Goal: Task Accomplishment & Management: Manage account settings

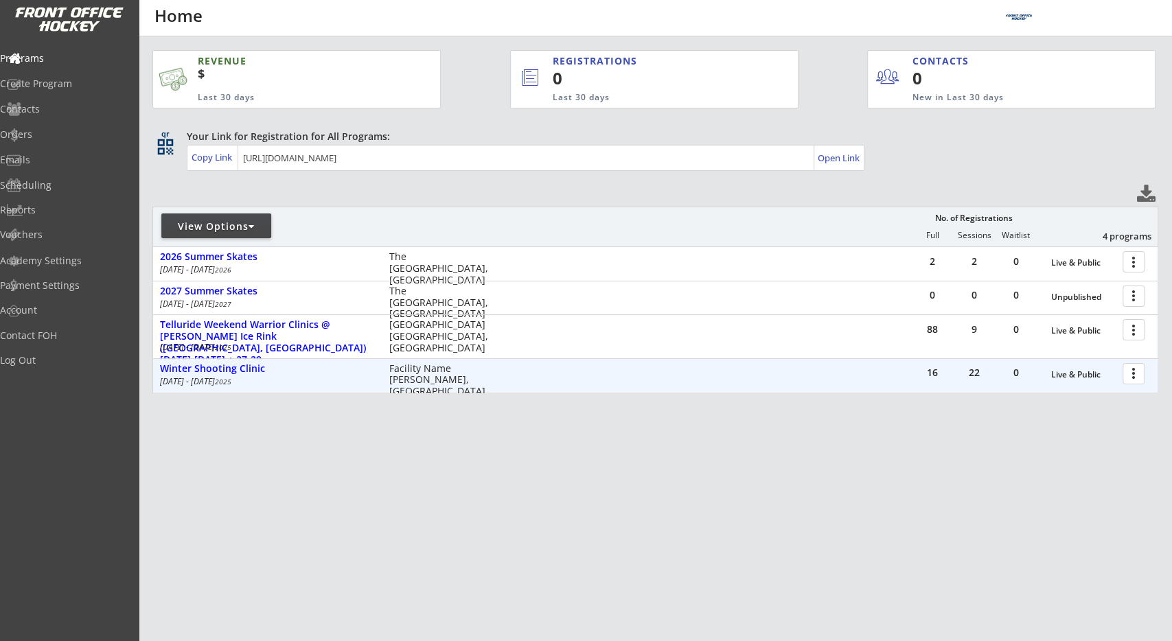
click at [462, 384] on div "Facility Name [PERSON_NAME], [GEOGRAPHIC_DATA]" at bounding box center [443, 380] width 108 height 34
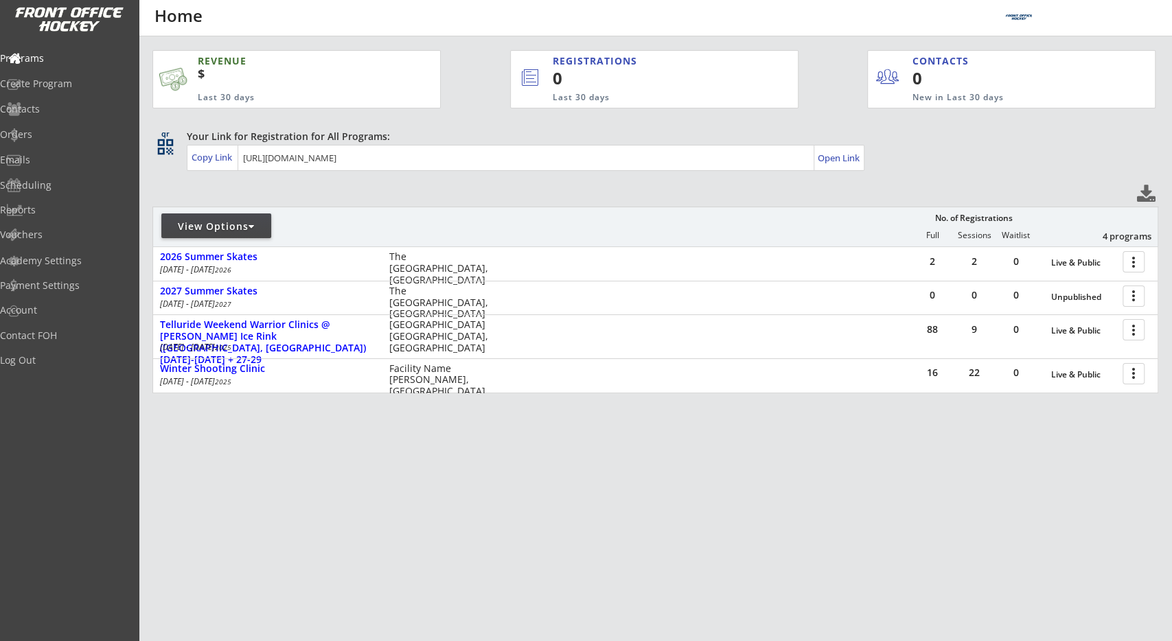
click at [304, 193] on div "REVENUE $ Last 30 days REGISTRATIONS 0 Last 30 days CONTACTS 0 New in Last 30 d…" at bounding box center [655, 286] width 1006 height 500
click at [73, 138] on div "Orders" at bounding box center [65, 135] width 124 height 10
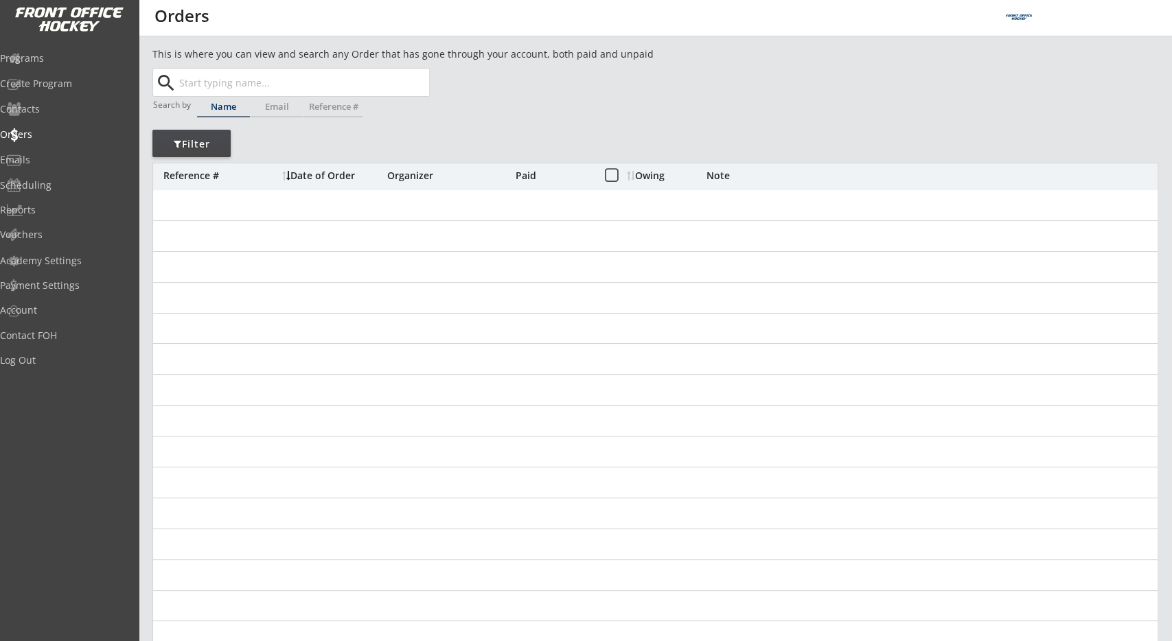
click at [400, 133] on div "This is where you can view and search any Order that has gone through your acco…" at bounding box center [655, 447] width 1006 height 800
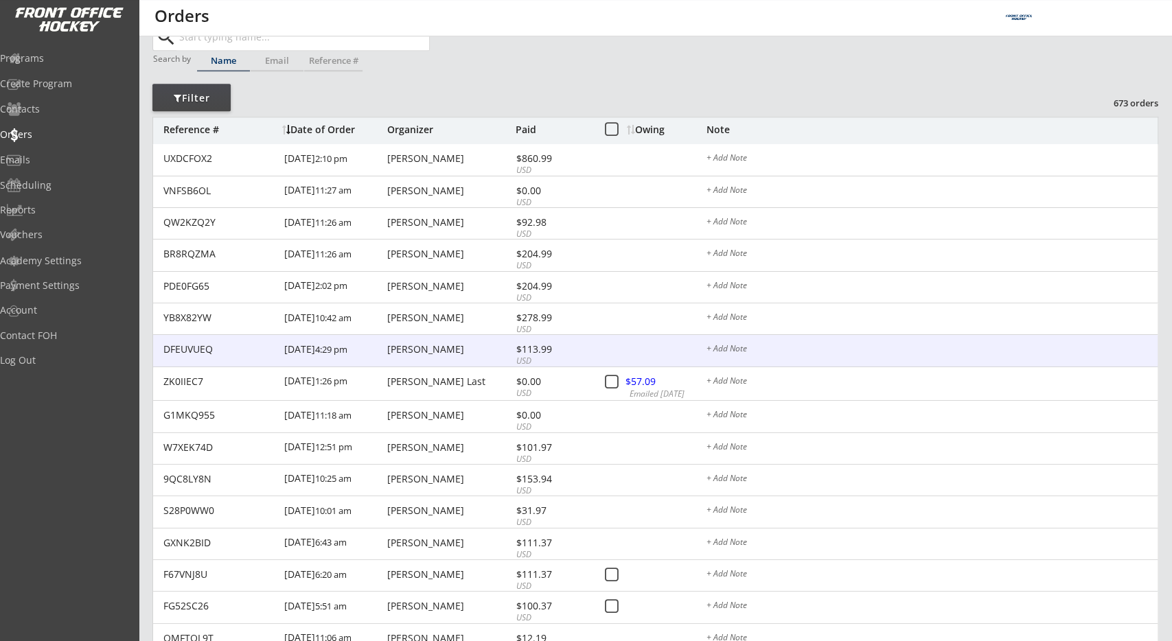
scroll to position [143, 0]
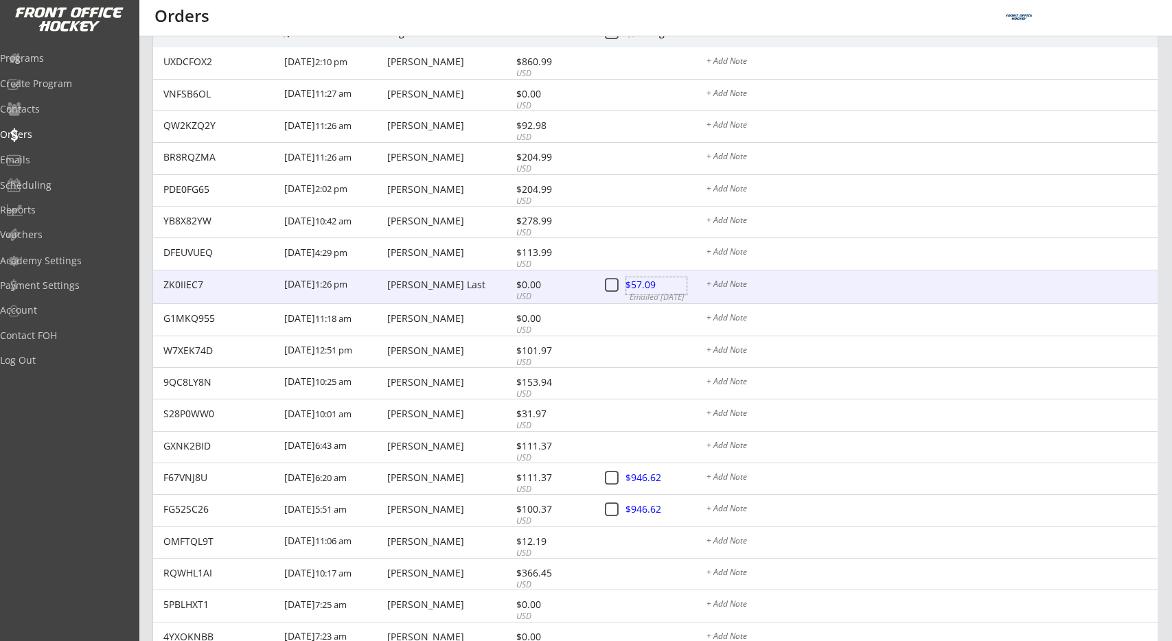
click at [647, 281] on div at bounding box center [656, 285] width 60 height 17
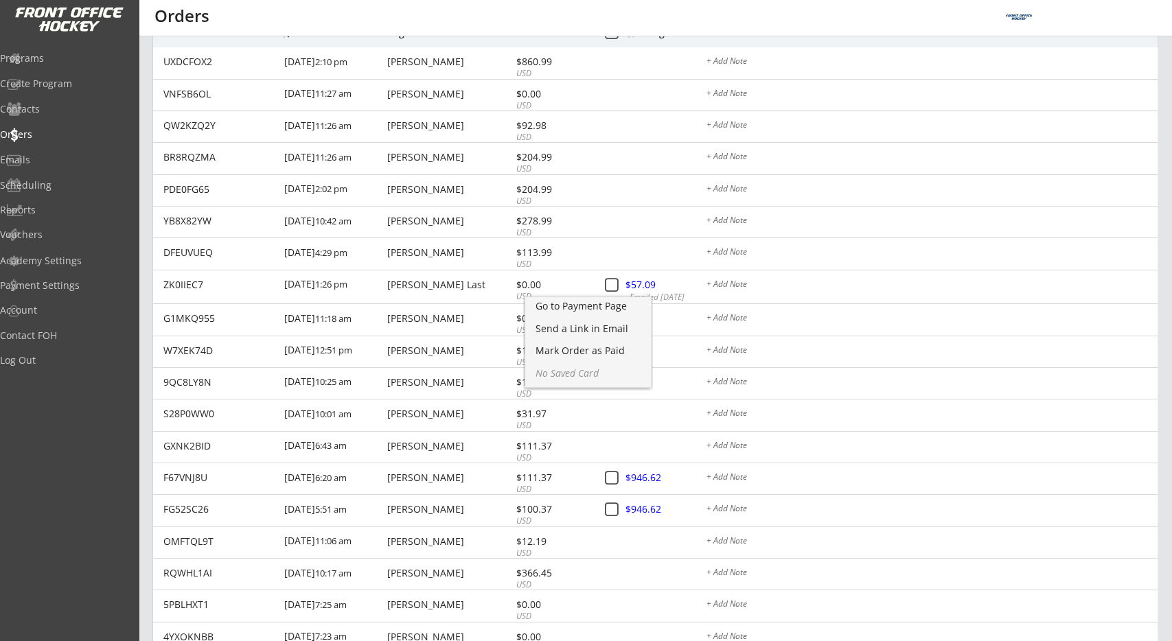
click at [141, 284] on div "This is where you can view and search any Order that has gone through your acco…" at bounding box center [655, 355] width 1033 height 903
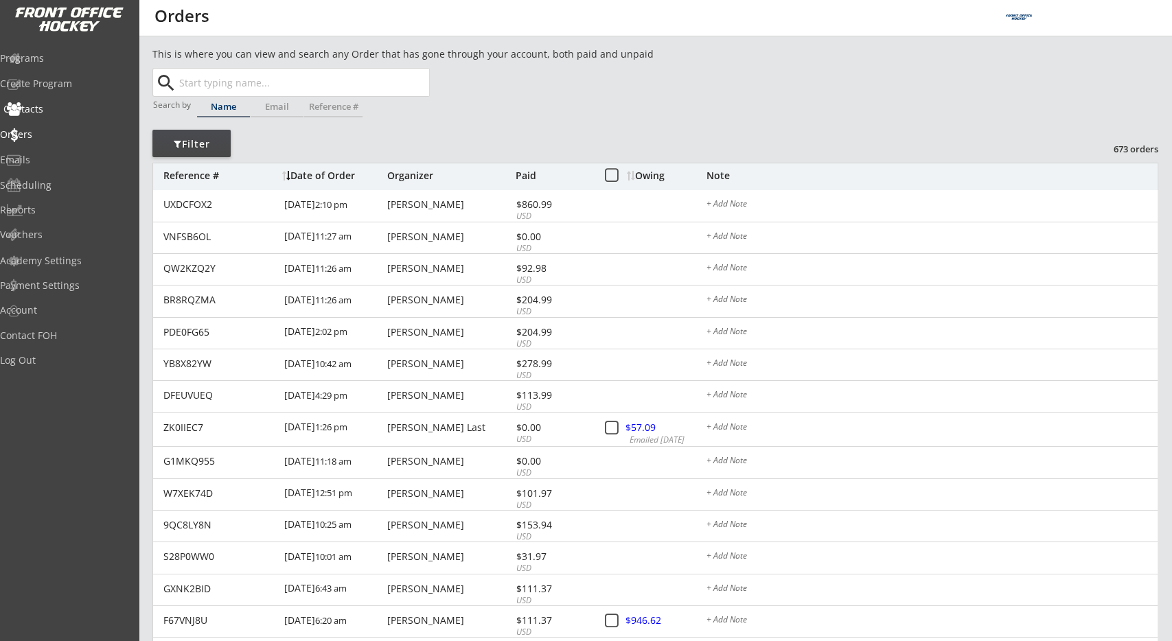
click at [65, 112] on div "Contacts" at bounding box center [65, 109] width 124 height 10
select select ""Players""
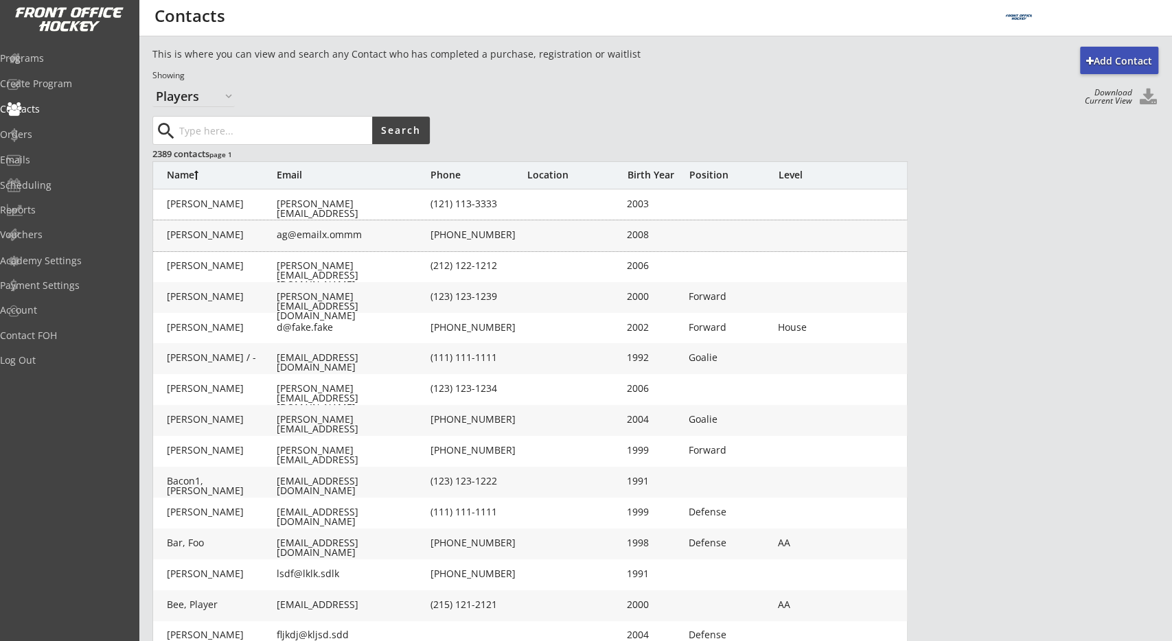
click at [382, 229] on div "Aggar, Lloyd ag@emailx.ommm (550) 515-1155 2008" at bounding box center [530, 235] width 755 height 31
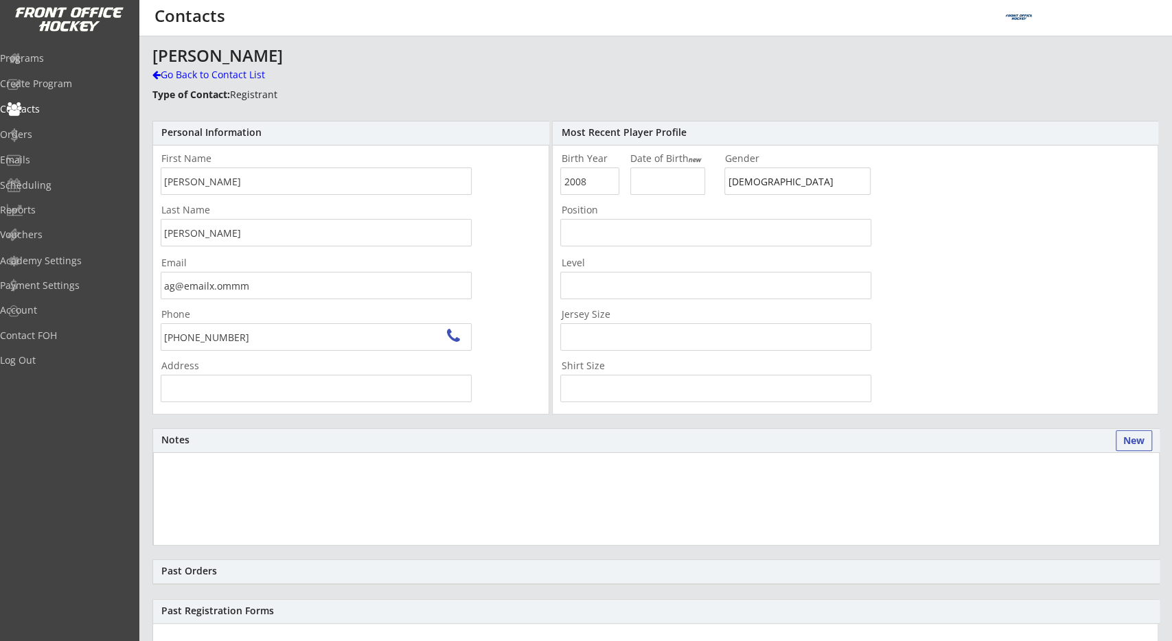
type input "Toronto, ON, Canada"
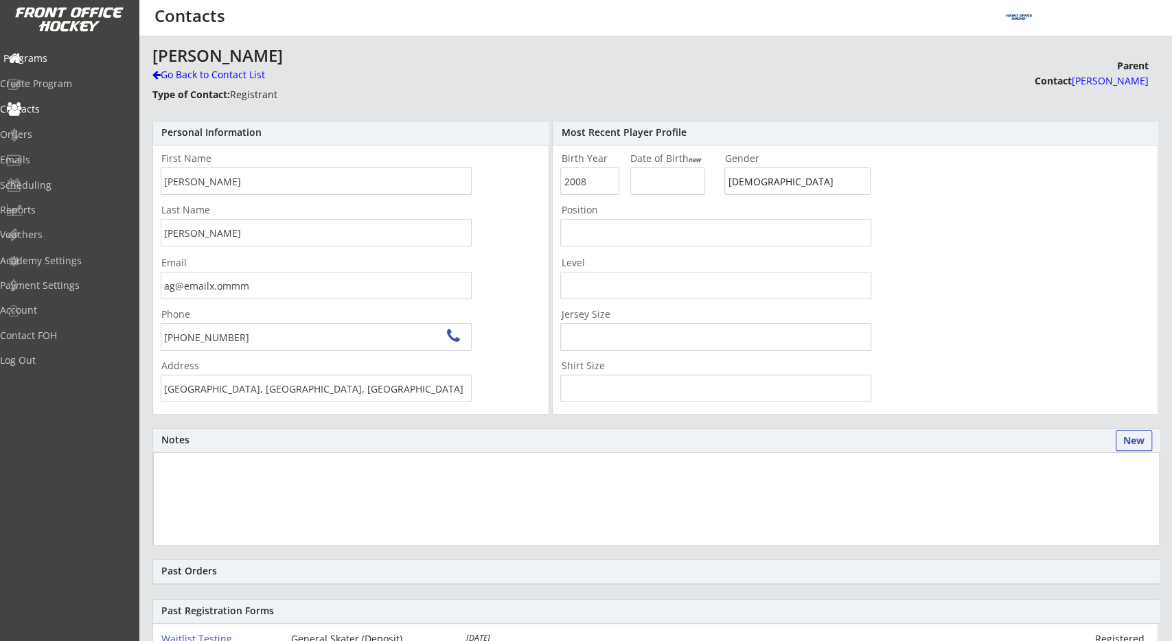
click at [77, 62] on div "Programs" at bounding box center [65, 59] width 124 height 10
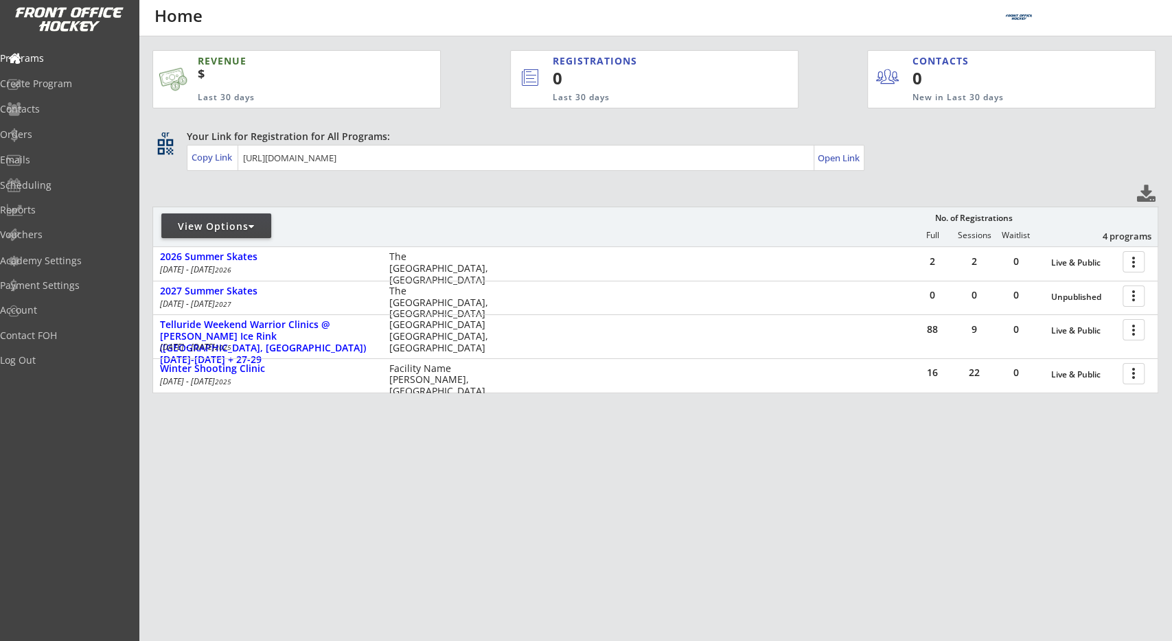
click at [178, 185] on div "REVENUE $ Last 30 days REGISTRATIONS 0 Last 30 days CONTACTS 0 New in Last 30 d…" at bounding box center [655, 286] width 1006 height 500
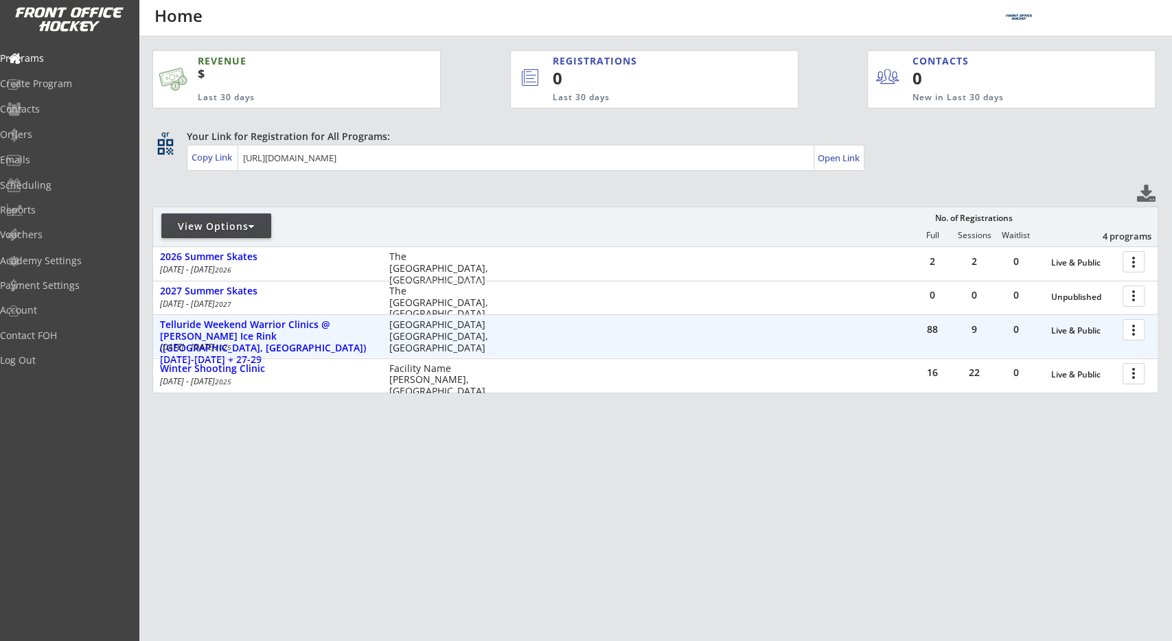
click at [1127, 326] on div at bounding box center [1136, 329] width 24 height 24
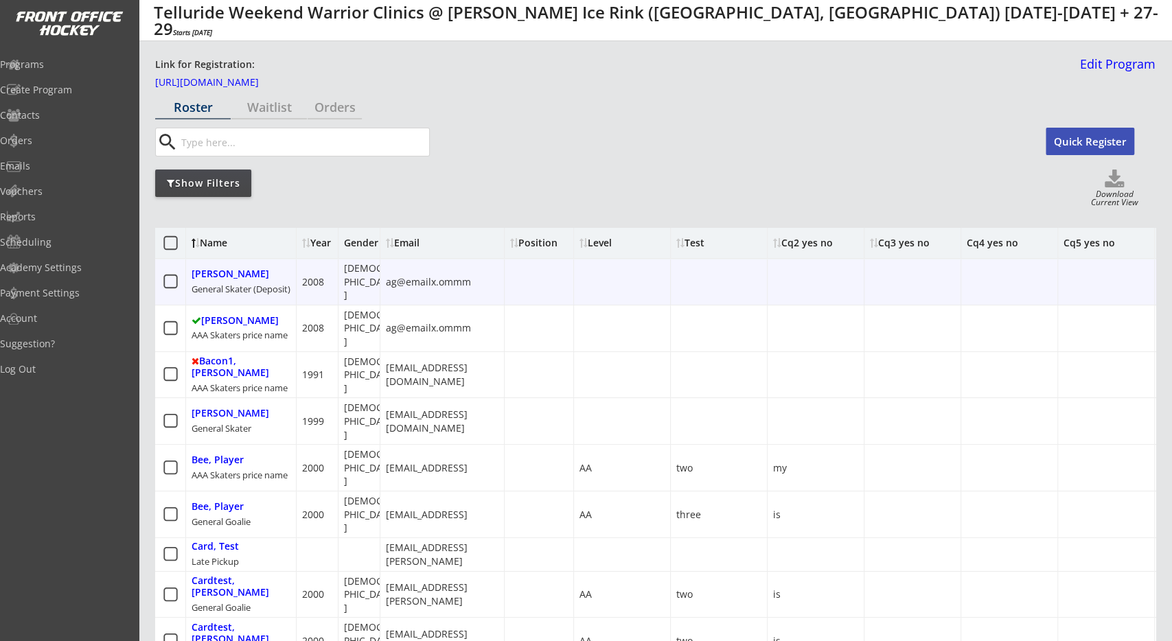
scroll to position [0, 60]
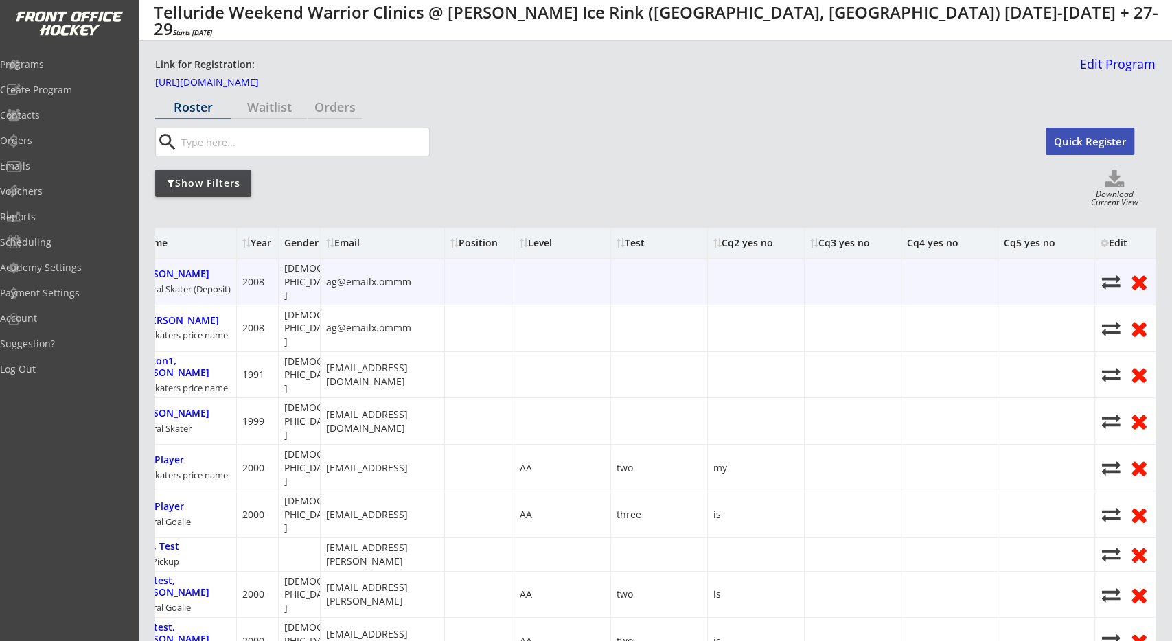
drag, startPoint x: 912, startPoint y: 274, endPoint x: 997, endPoint y: 279, distance: 85.3
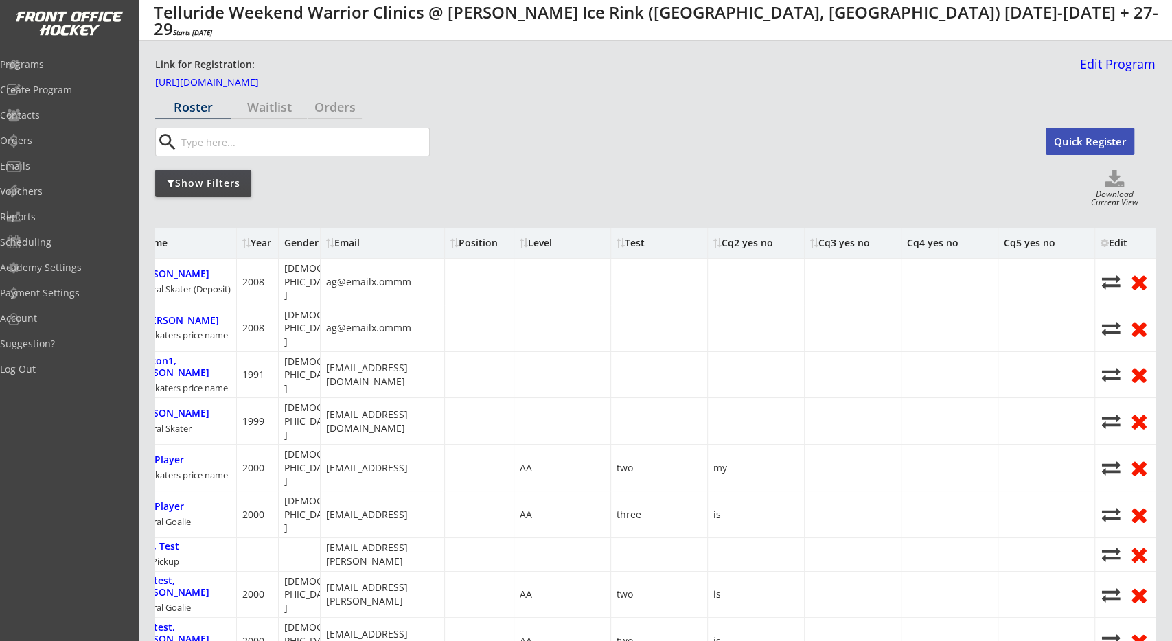
click at [1112, 240] on div "Edit" at bounding box center [1118, 243] width 37 height 10
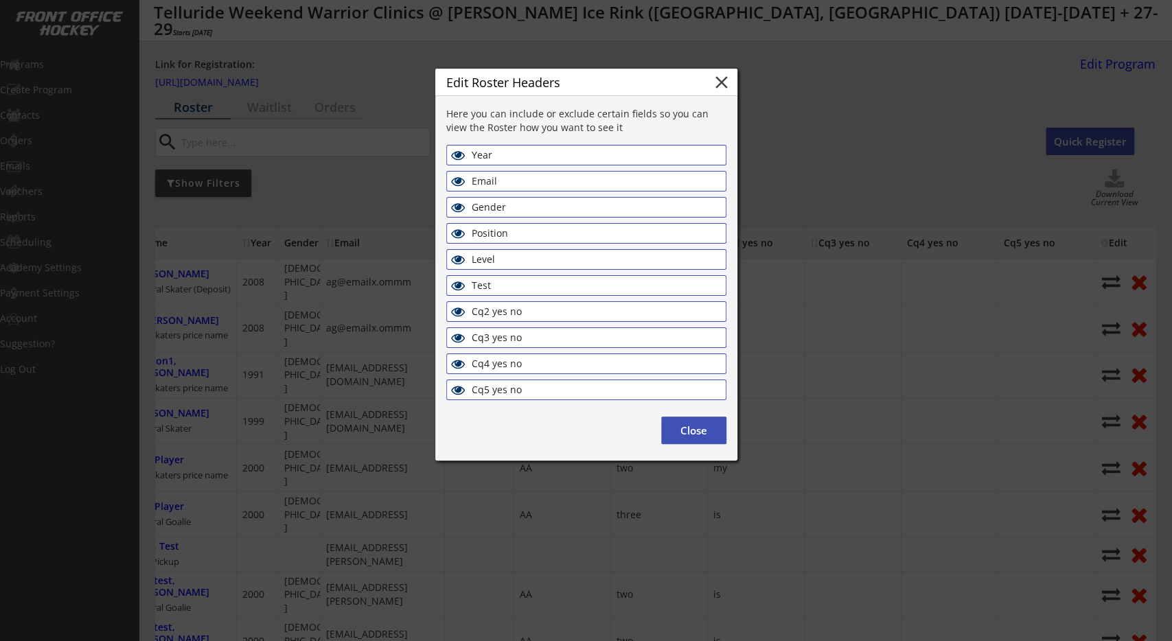
click at [515, 233] on div "Position" at bounding box center [547, 234] width 151 height 12
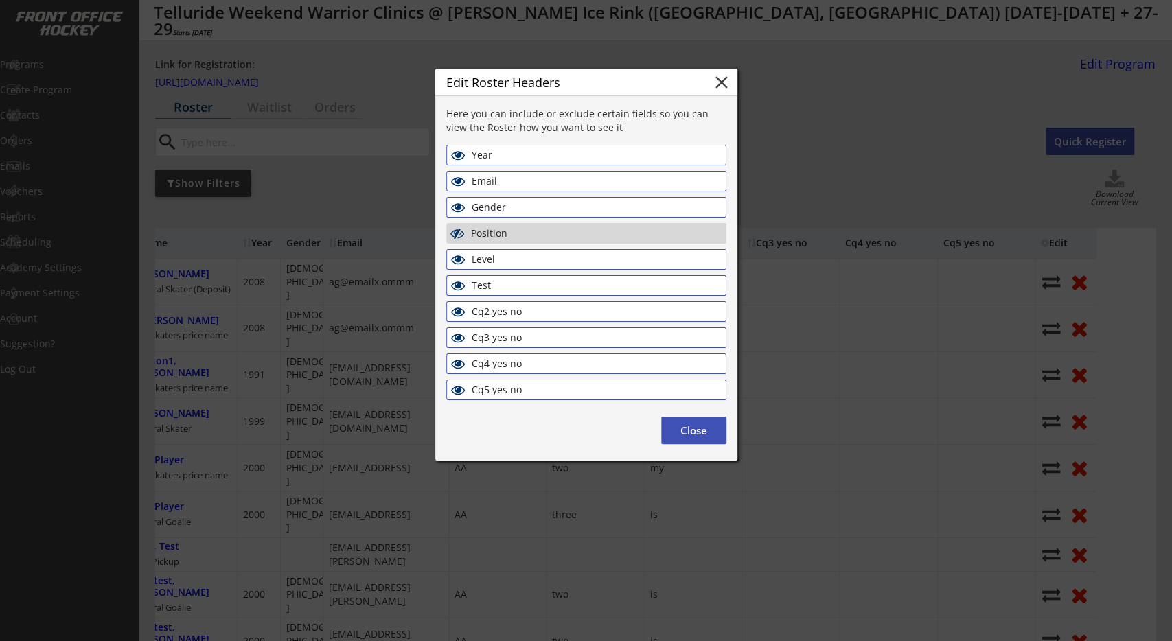
click at [514, 251] on div "Level" at bounding box center [586, 259] width 280 height 21
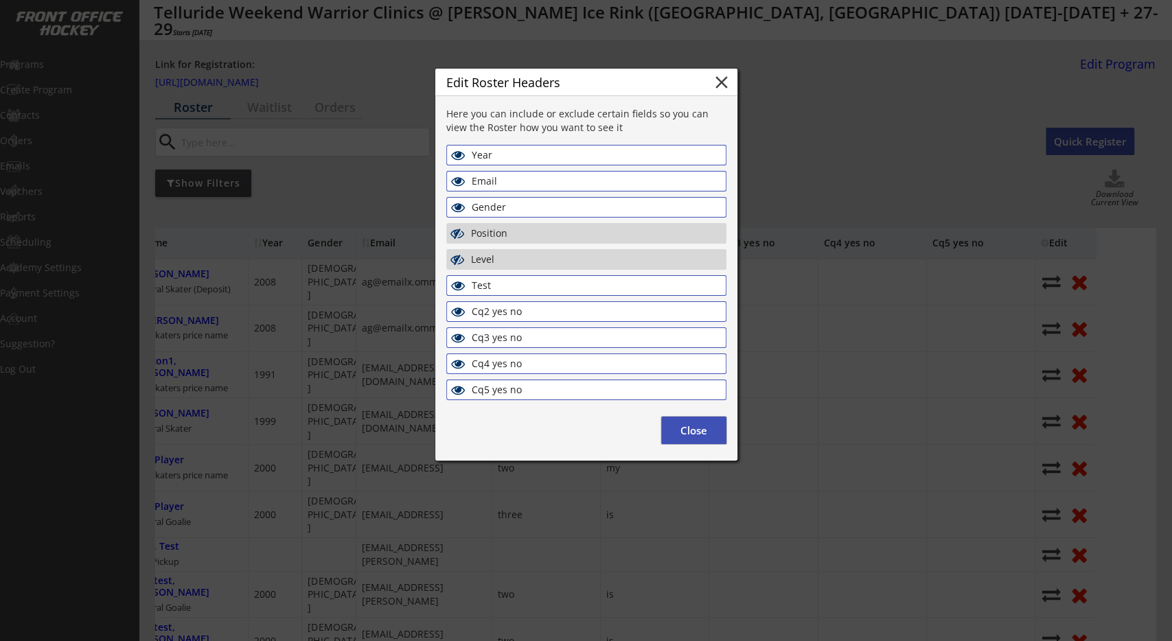
click at [680, 419] on button "Close" at bounding box center [693, 430] width 65 height 27
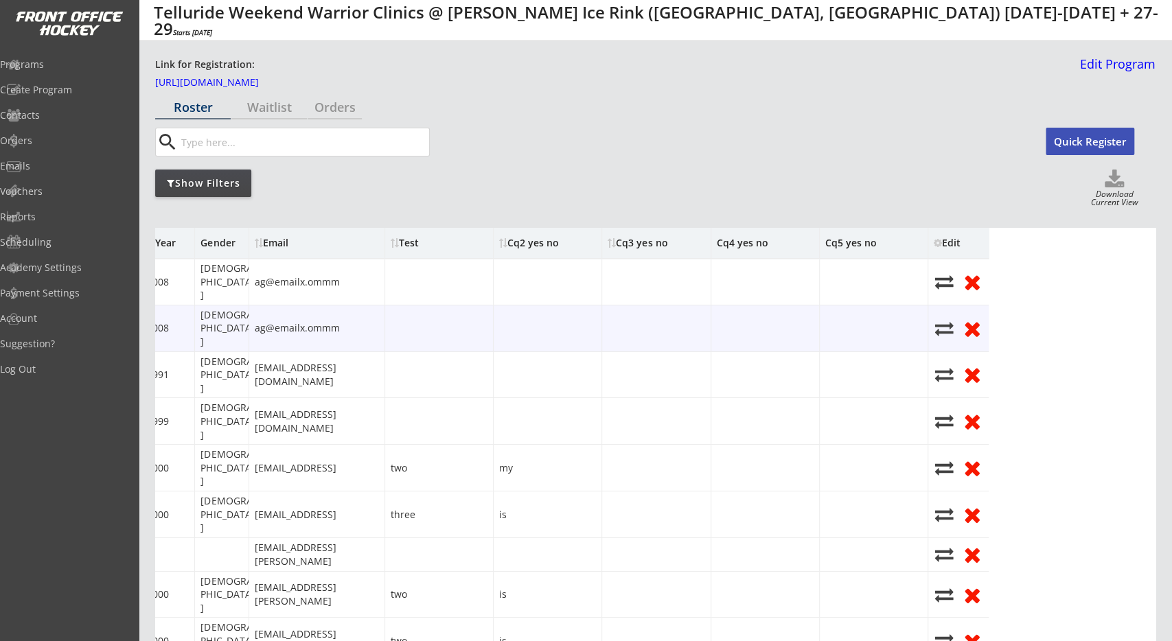
scroll to position [0, 0]
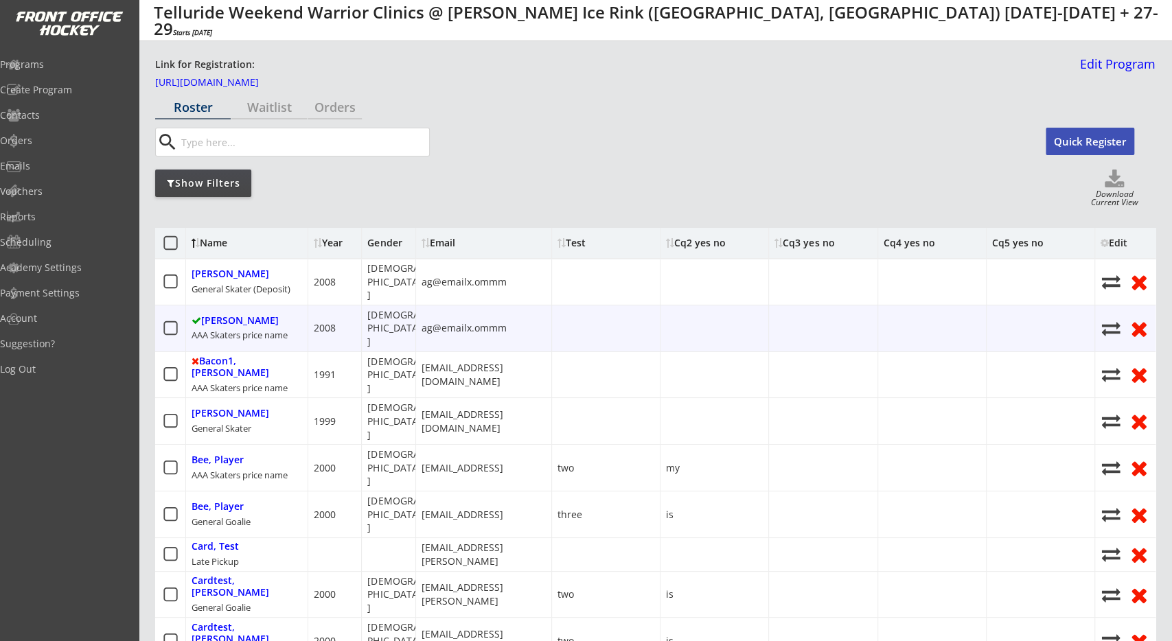
drag, startPoint x: 746, startPoint y: 348, endPoint x: 724, endPoint y: 321, distance: 34.6
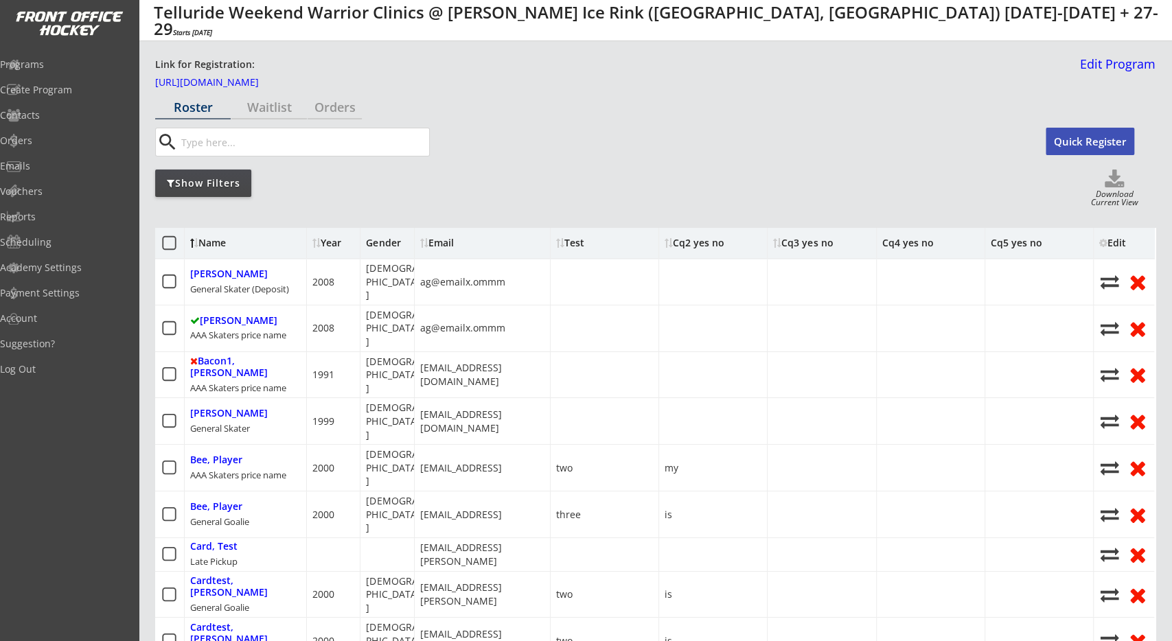
click at [1116, 244] on div "Edit" at bounding box center [1117, 243] width 37 height 10
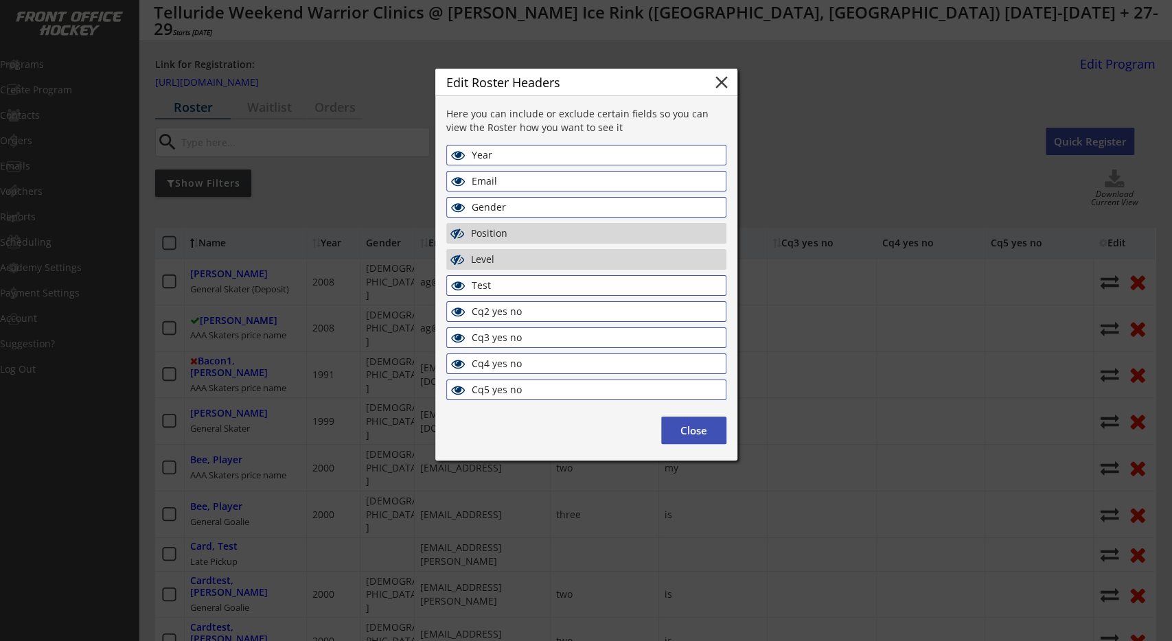
click at [547, 252] on div "Level" at bounding box center [586, 259] width 280 height 21
click at [554, 233] on div "Position" at bounding box center [546, 234] width 151 height 12
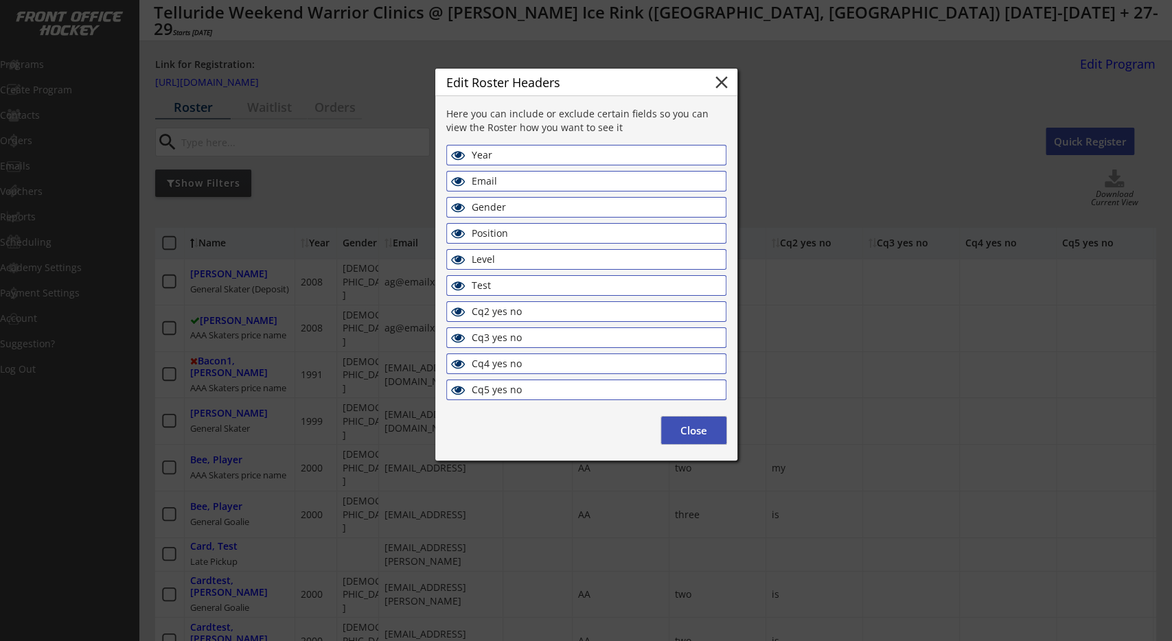
click at [678, 426] on button "Close" at bounding box center [693, 430] width 65 height 27
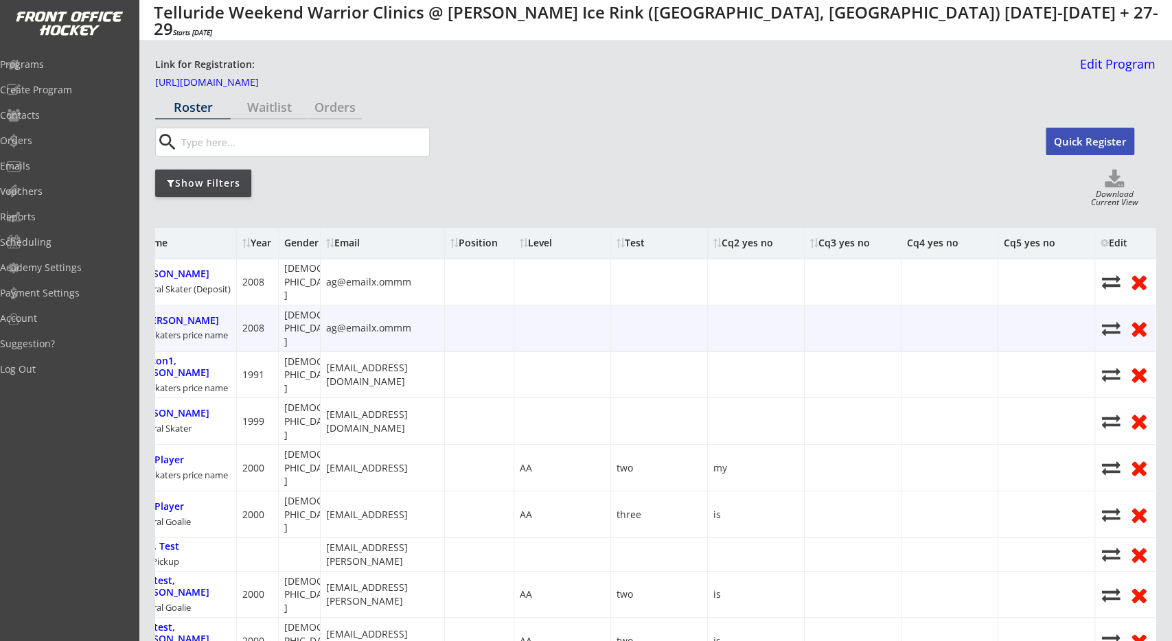
scroll to position [0, 0]
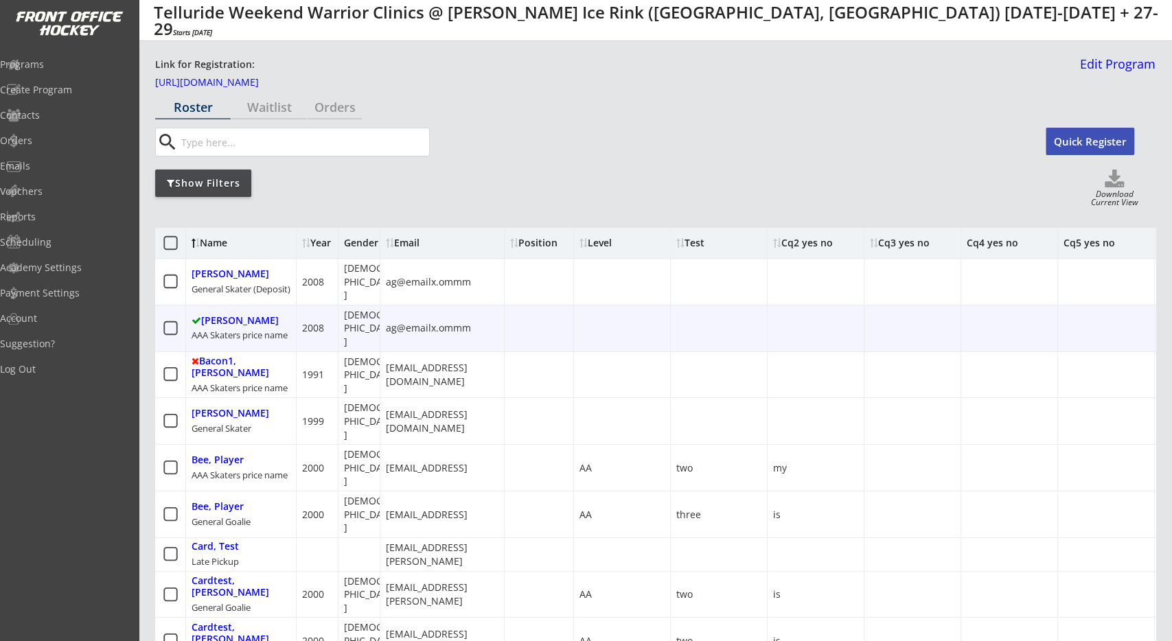
drag, startPoint x: 710, startPoint y: 326, endPoint x: 274, endPoint y: 310, distance: 436.9
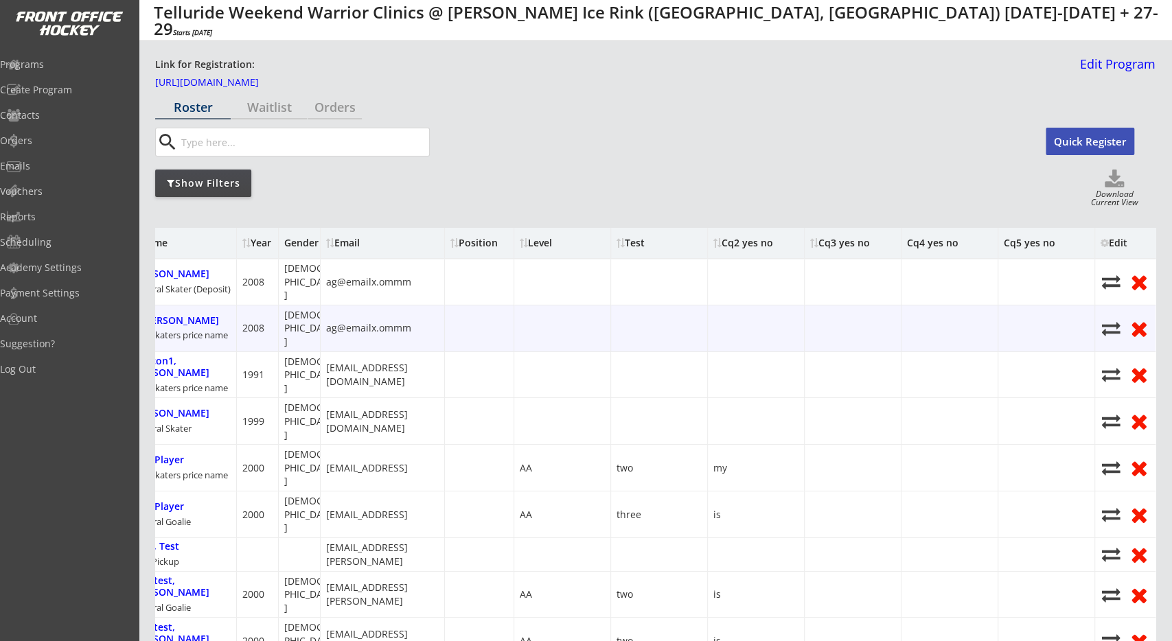
drag, startPoint x: 535, startPoint y: 314, endPoint x: 731, endPoint y: 312, distance: 195.6
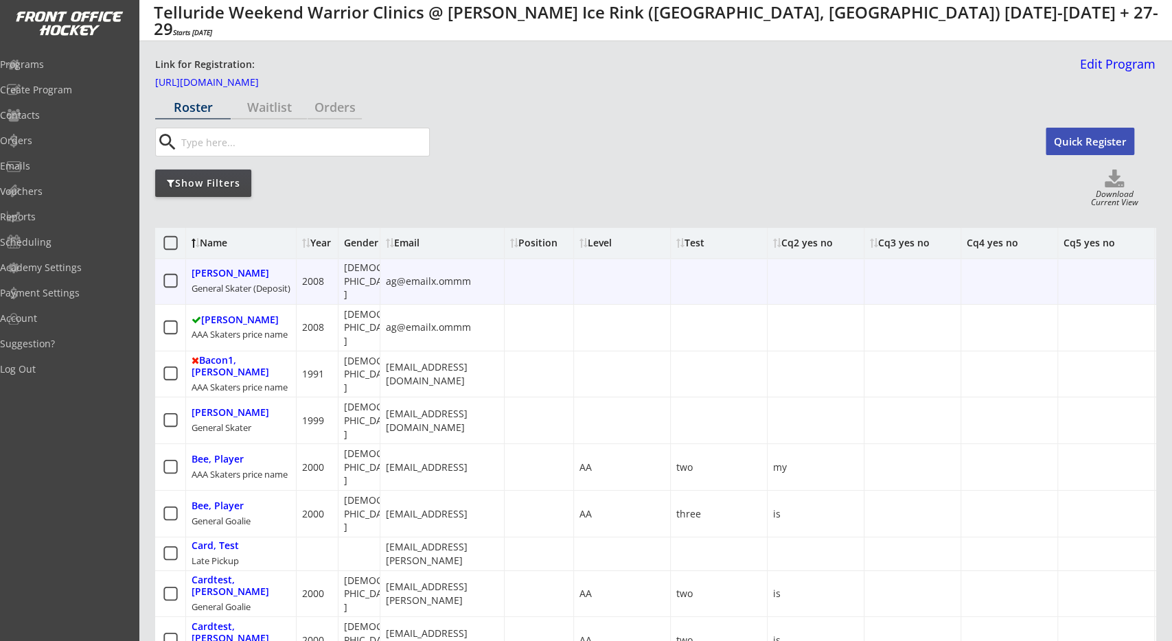
scroll to position [3, 0]
drag, startPoint x: 732, startPoint y: 294, endPoint x: 571, endPoint y: 300, distance: 161.4
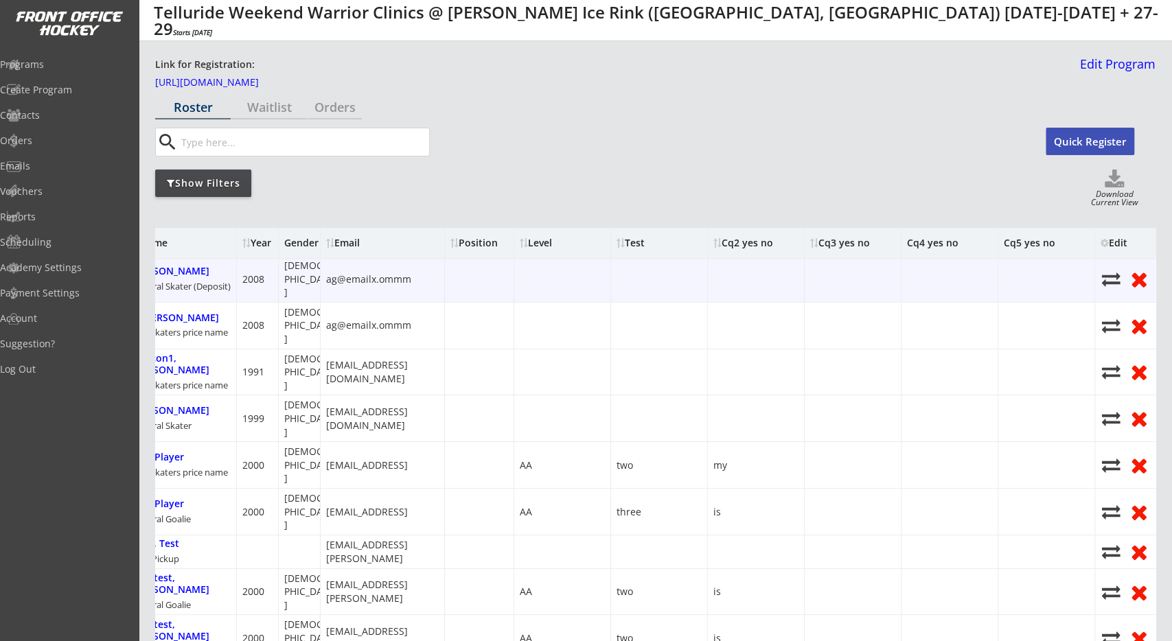
drag, startPoint x: 668, startPoint y: 287, endPoint x: 759, endPoint y: 290, distance: 90.7
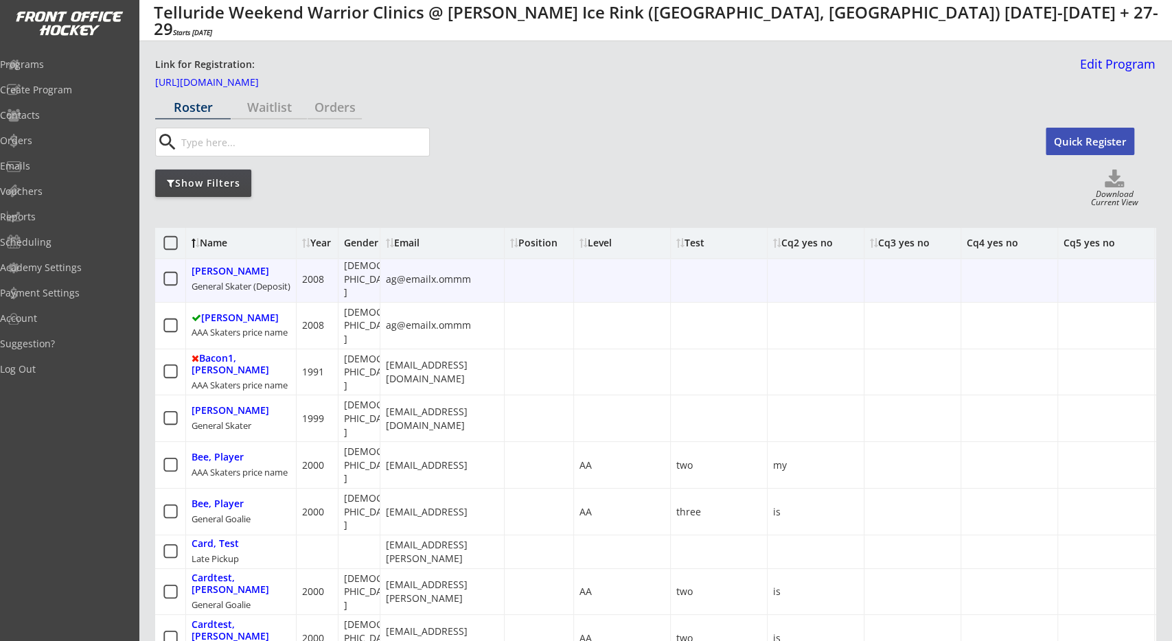
drag, startPoint x: 723, startPoint y: 289, endPoint x: 640, endPoint y: 288, distance: 83.1
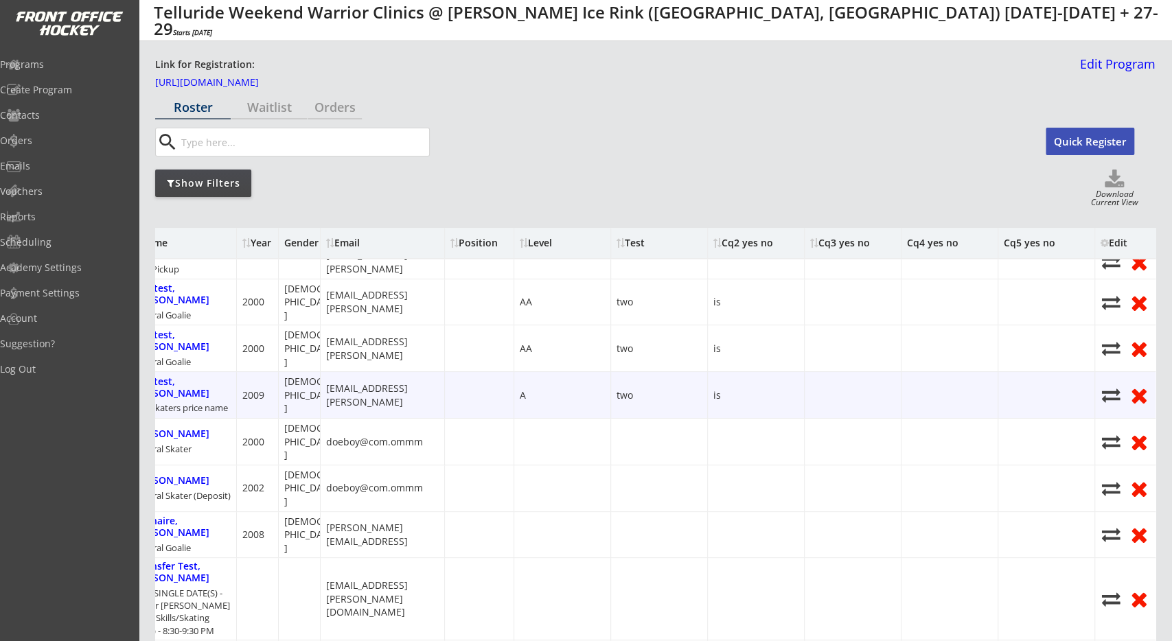
scroll to position [292, 0]
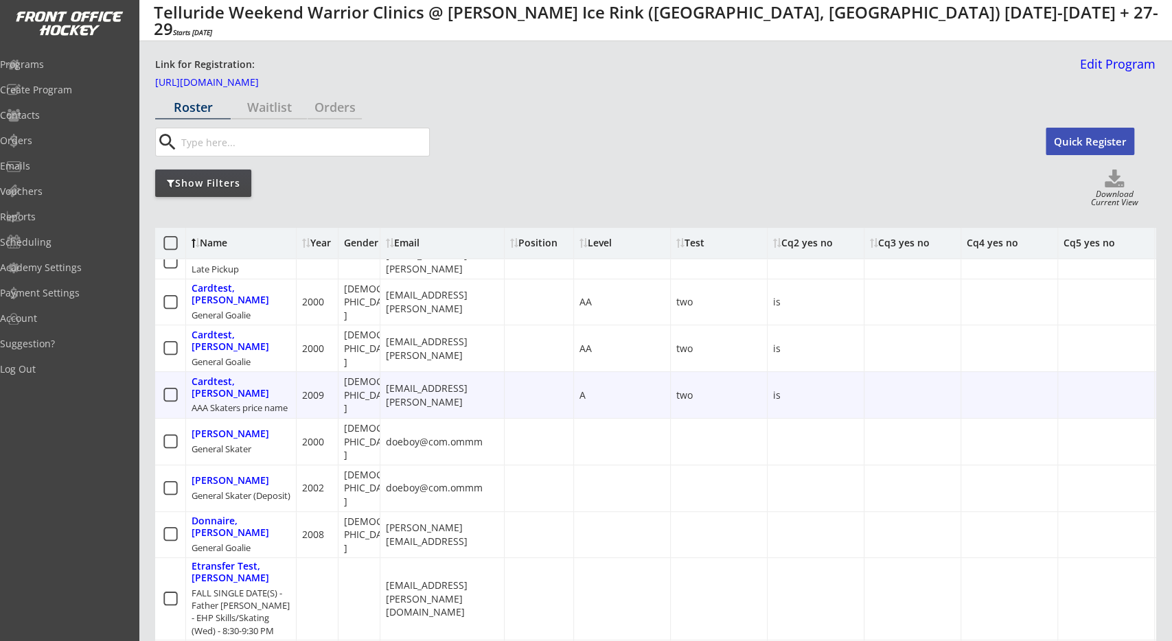
drag, startPoint x: 789, startPoint y: 286, endPoint x: 643, endPoint y: 283, distance: 145.6
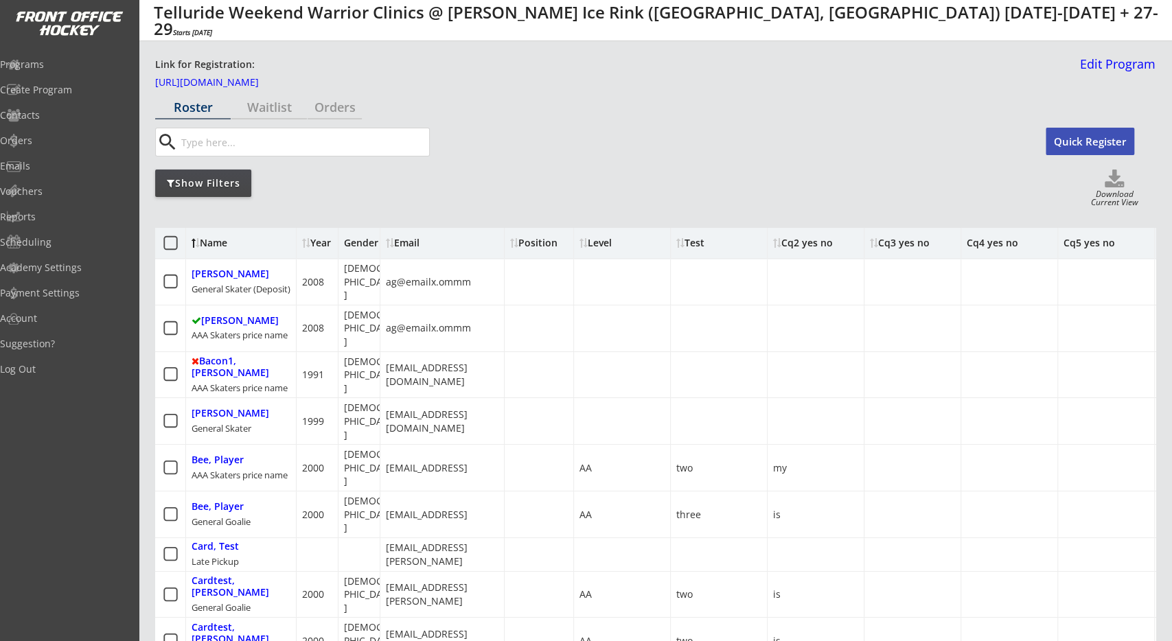
click at [647, 196] on div "Show Filters Download Current View" at bounding box center [655, 189] width 1000 height 39
click at [1094, 245] on div "Cq5 yes no" at bounding box center [1088, 243] width 51 height 10
click at [967, 198] on div "Show Filters Download Current View" at bounding box center [655, 189] width 1000 height 39
click at [226, 182] on div "Show Filters" at bounding box center [203, 183] width 96 height 14
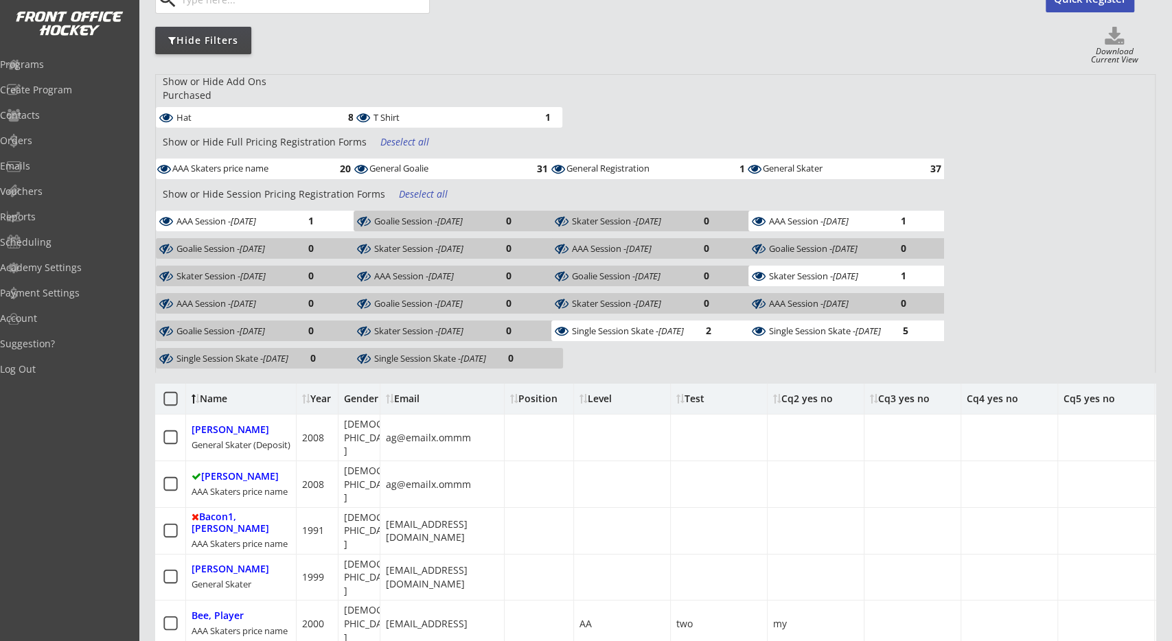
drag, startPoint x: 701, startPoint y: 337, endPoint x: 461, endPoint y: 325, distance: 239.9
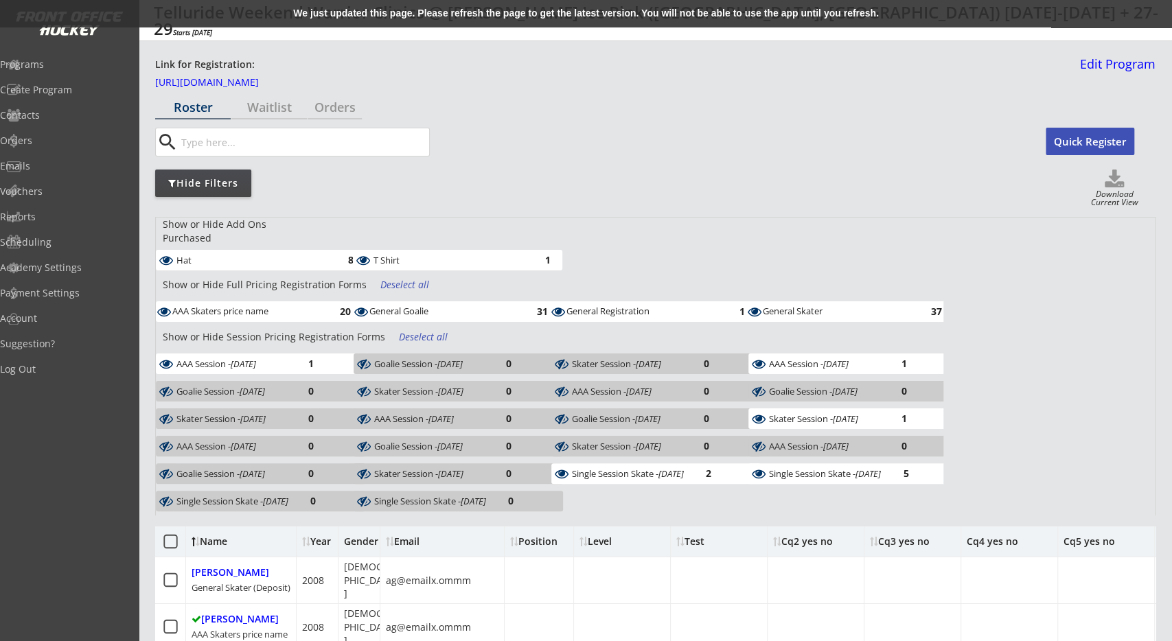
click at [409, 19] on div "We just updated this page. Please refresh the page to get the latest version. Y…" at bounding box center [586, 13] width 1172 height 27
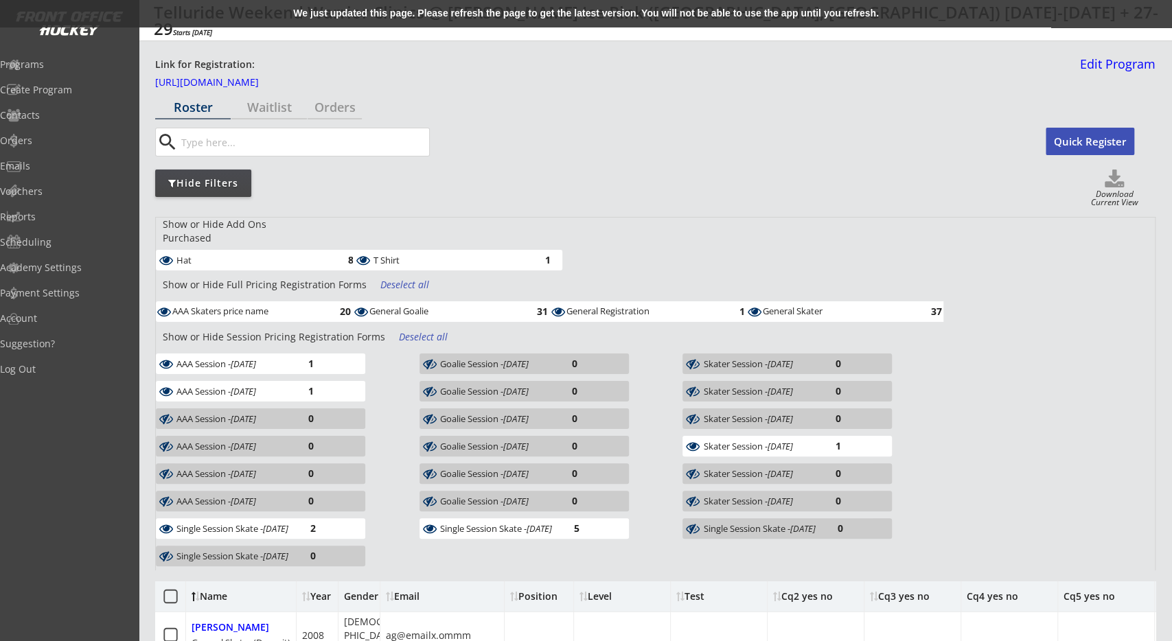
click at [397, 8] on div "We just updated this page. Please refresh the page to get the latest version. Y…" at bounding box center [586, 13] width 1172 height 27
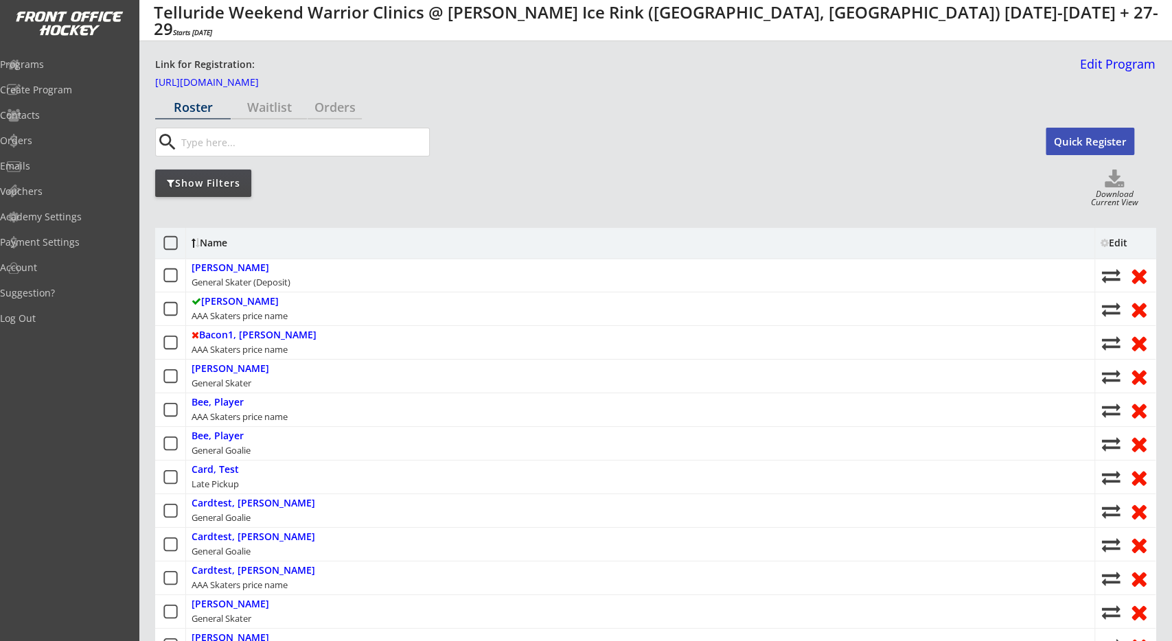
click at [216, 185] on div "Show Filters" at bounding box center [203, 183] width 96 height 14
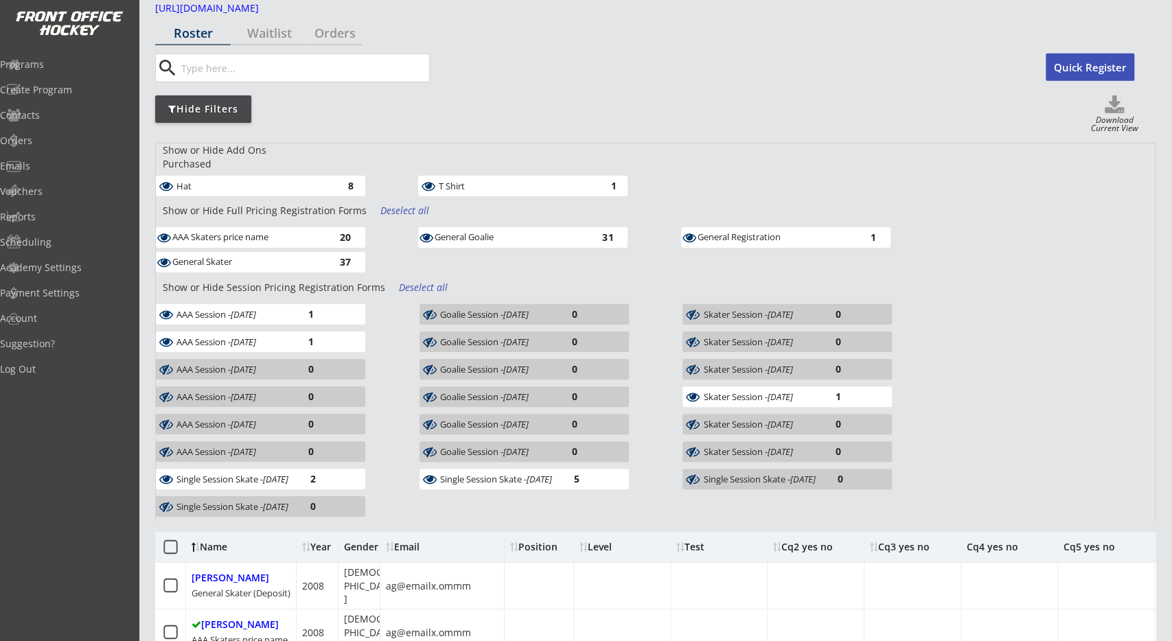
scroll to position [143, 0]
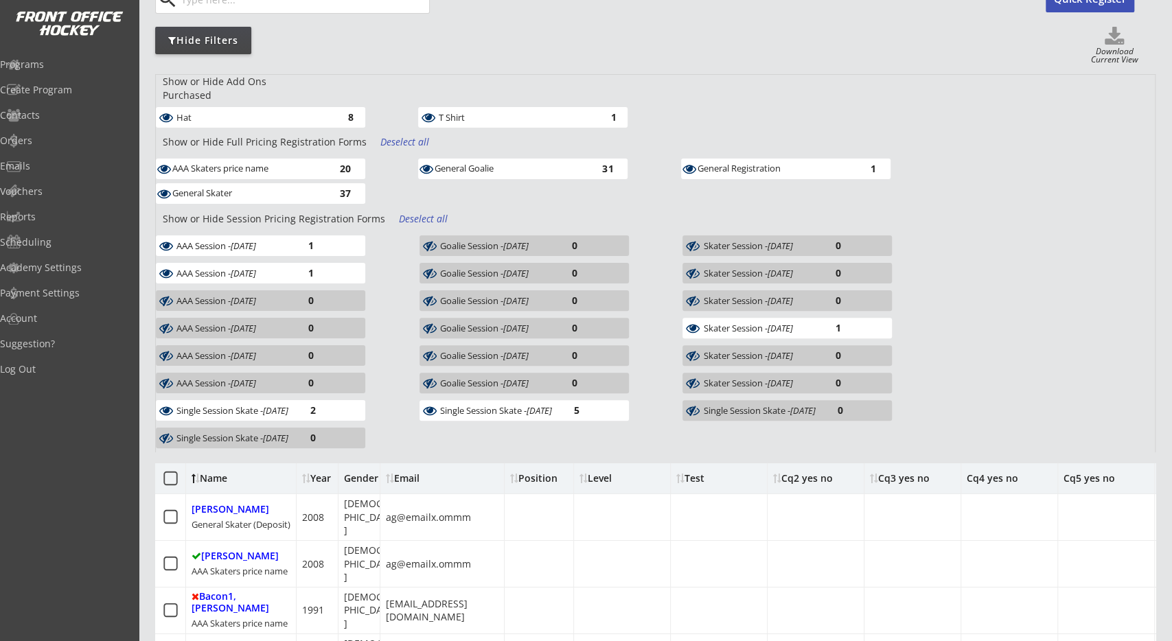
click at [421, 218] on div "Deselect all" at bounding box center [424, 219] width 51 height 14
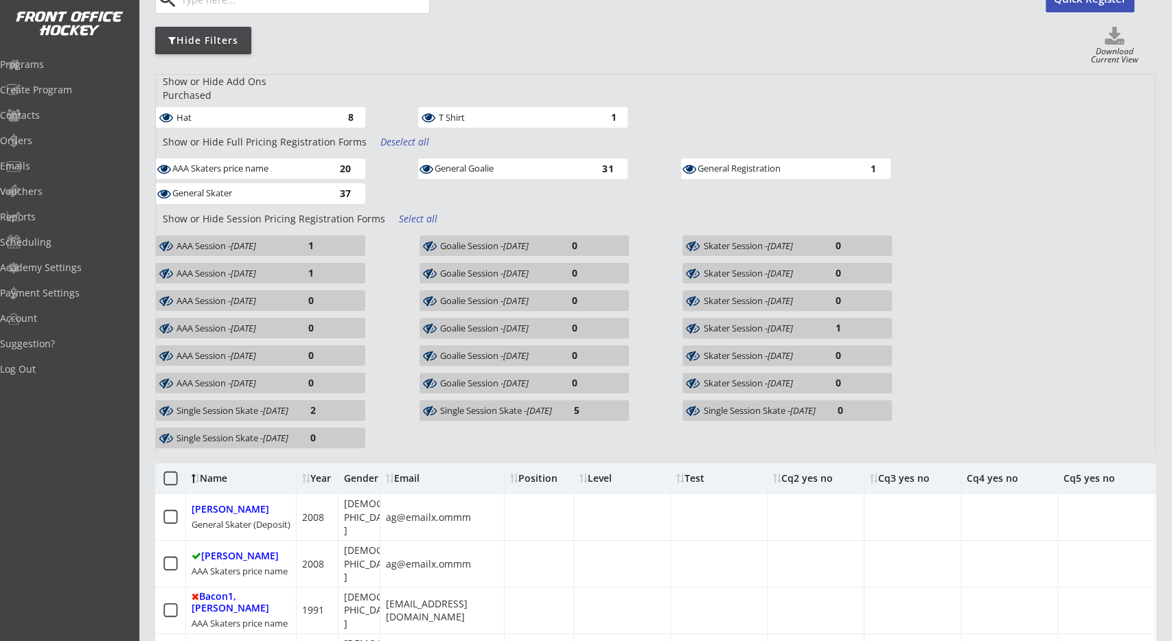
click at [393, 135] on div "Deselect all" at bounding box center [405, 142] width 51 height 14
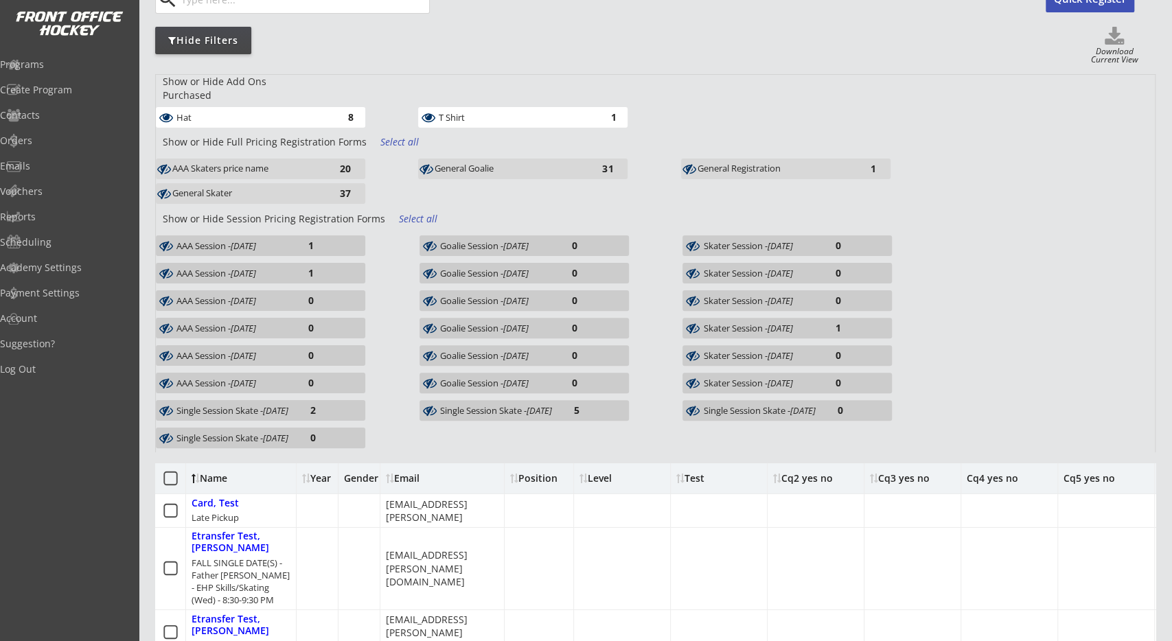
click at [351, 112] on div "8" at bounding box center [339, 117] width 27 height 10
click at [448, 235] on div "Goalie Session - Oct 12, 2019 0" at bounding box center [523, 245] width 209 height 21
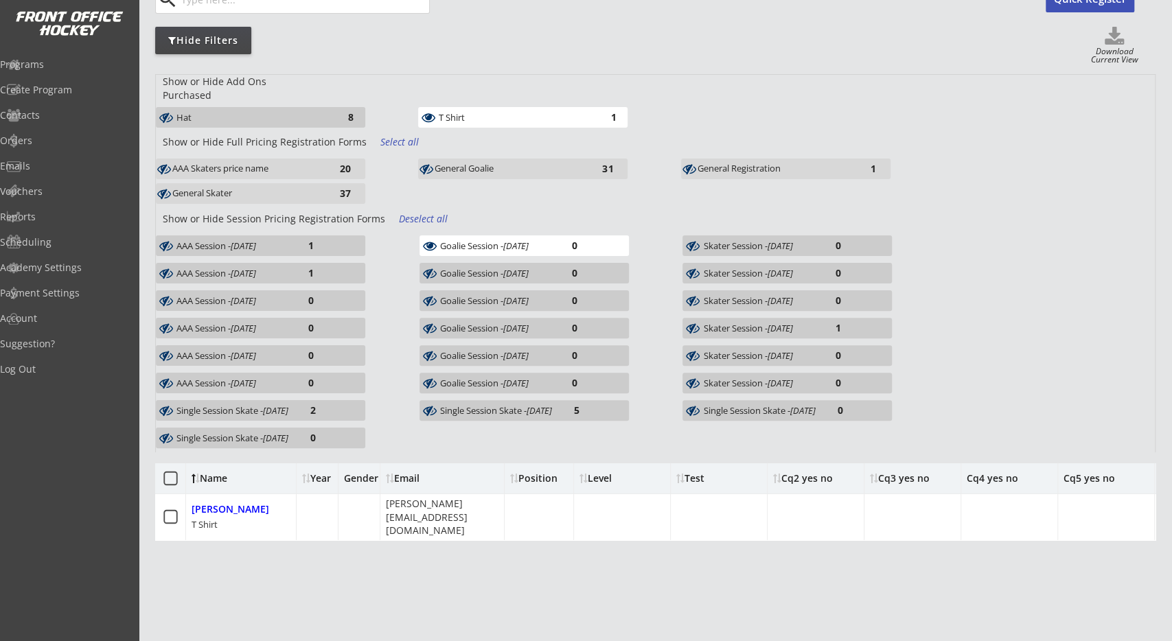
click at [507, 114] on div "T Shirt 1" at bounding box center [522, 117] width 209 height 21
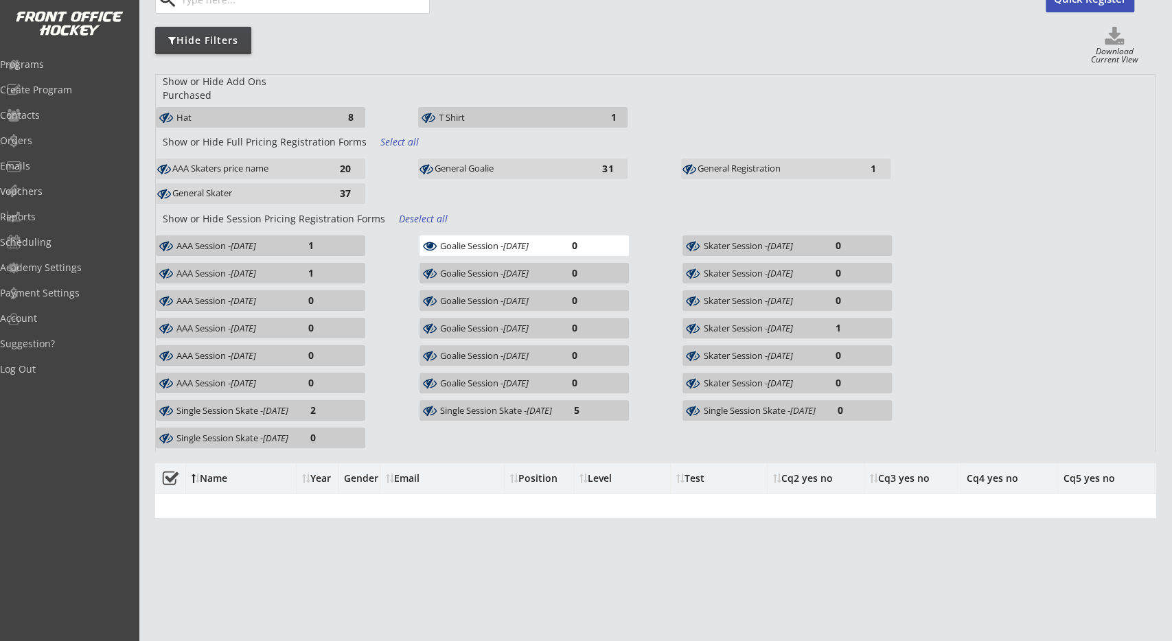
click at [492, 246] on div "Goalie Session - Oct 12, 2019" at bounding box center [495, 246] width 110 height 10
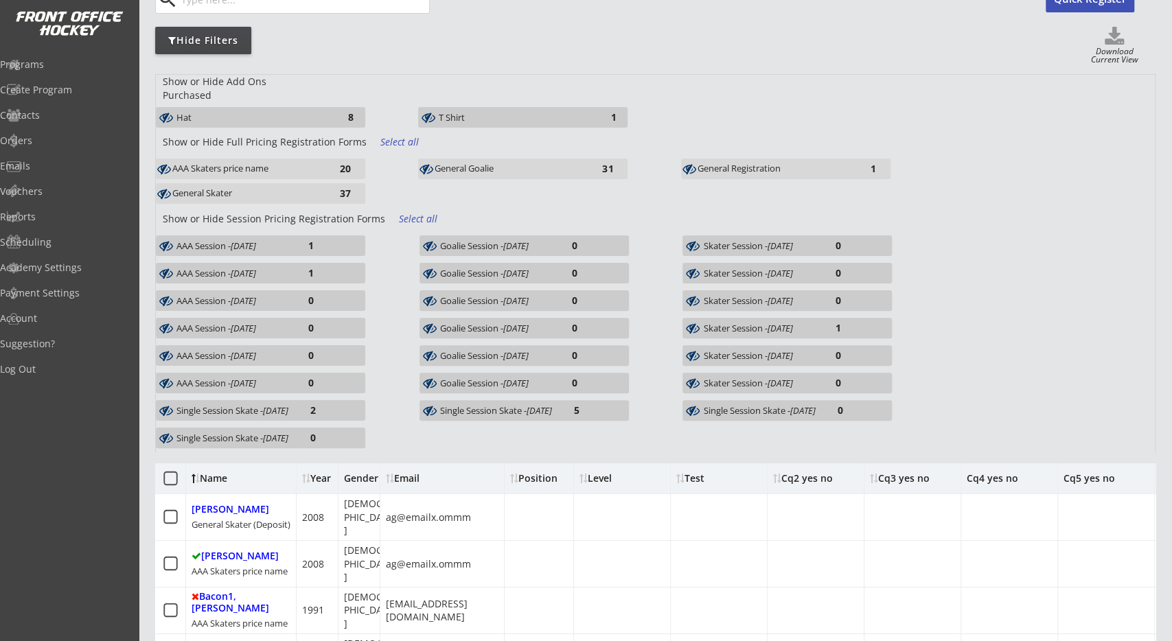
click at [506, 194] on div "AAA Skaters price name 20 General Goalie 31 General Registration 1 General Skat…" at bounding box center [549, 183] width 787 height 49
click at [344, 240] on div "AAA Session - Oct 12, 2019 1" at bounding box center [260, 245] width 209 height 21
